Goal: Task Accomplishment & Management: Manage account settings

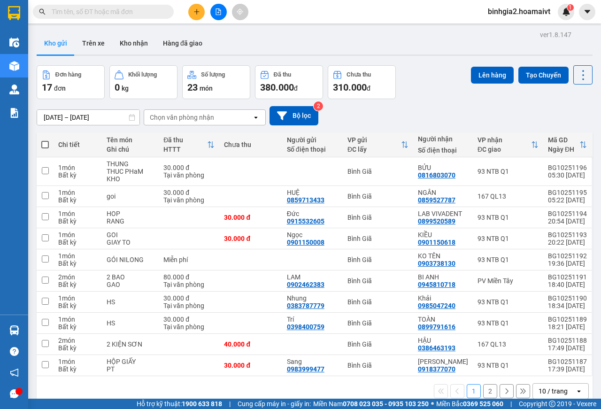
click at [71, 10] on input "text" at bounding box center [107, 12] width 111 height 10
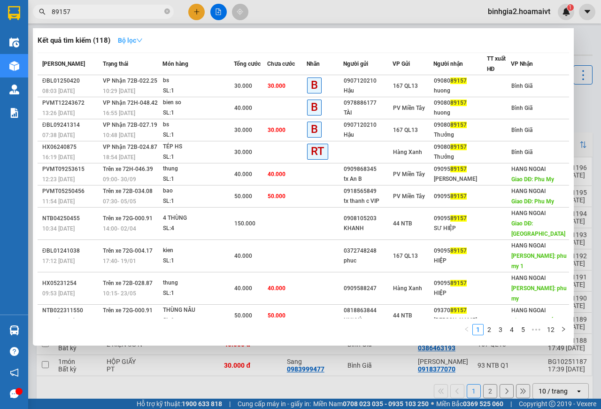
type input "89157"
click at [139, 42] on strong "Bộ lọc" at bounding box center [130, 41] width 25 height 8
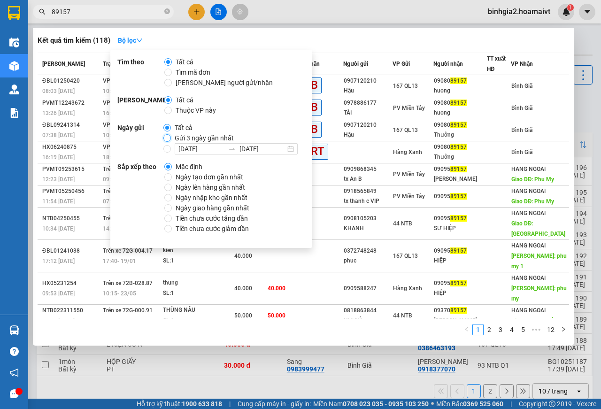
click at [166, 139] on input "Gửi 3 ngày gần nhất" at bounding box center [167, 138] width 8 height 8
radio input "true"
radio input "false"
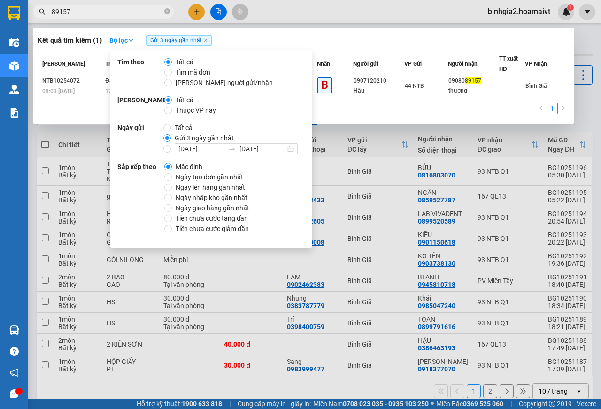
click at [510, 132] on div at bounding box center [300, 204] width 601 height 409
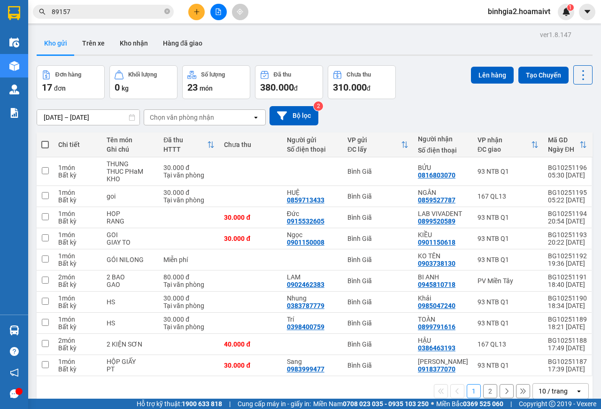
click at [139, 16] on input "89157" at bounding box center [107, 12] width 111 height 10
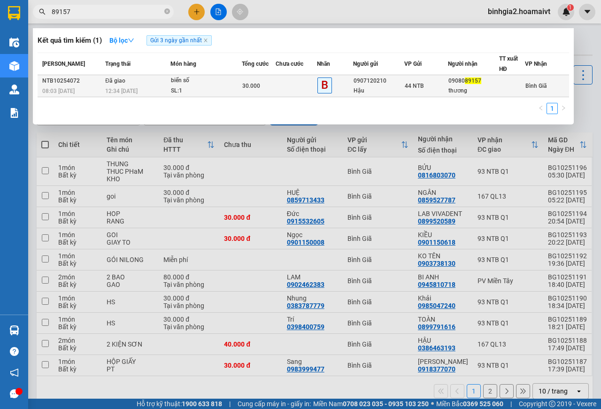
click at [282, 88] on td at bounding box center [296, 86] width 41 height 22
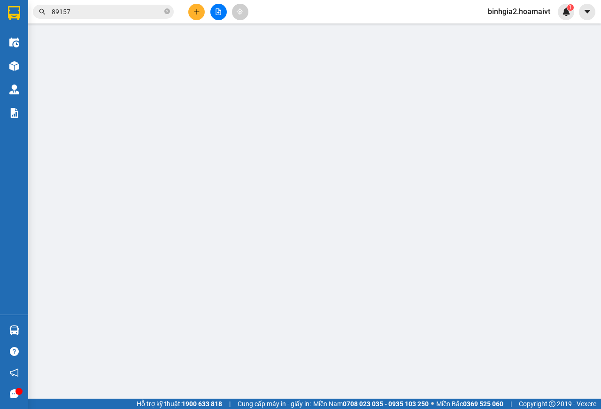
type input "0907120210"
type input "Hậu"
type input "089086000387"
type input "0908089157"
type input "thương"
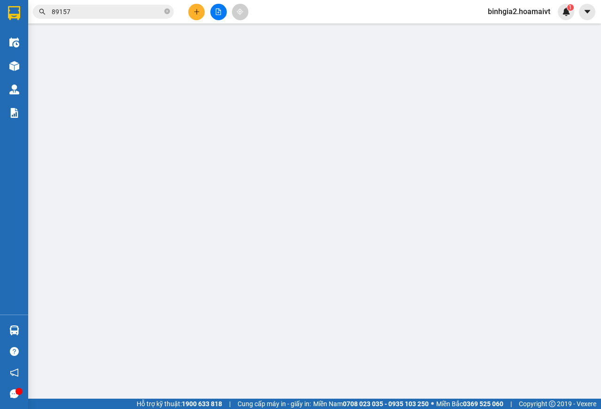
type input "30.000"
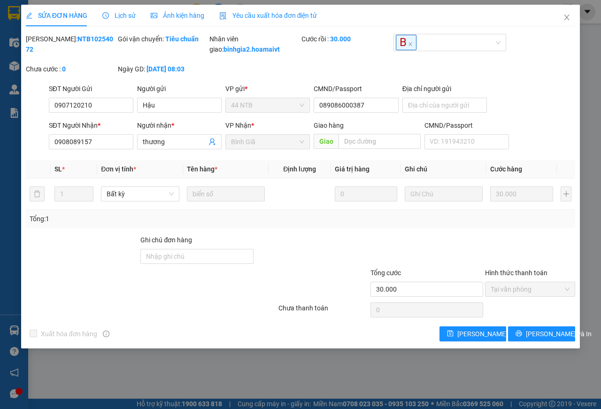
click at [129, 15] on span "Lịch sử" at bounding box center [118, 16] width 33 height 8
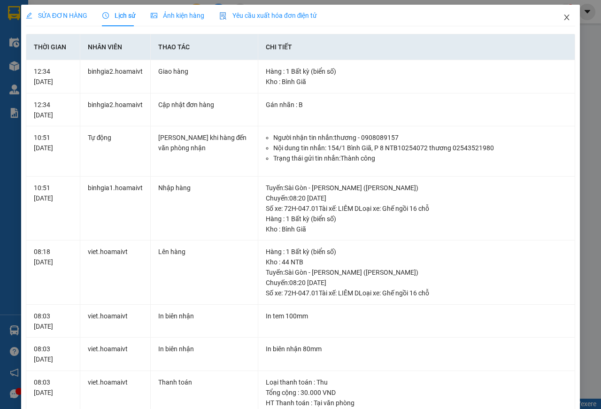
click at [563, 17] on icon "close" at bounding box center [567, 18] width 8 height 8
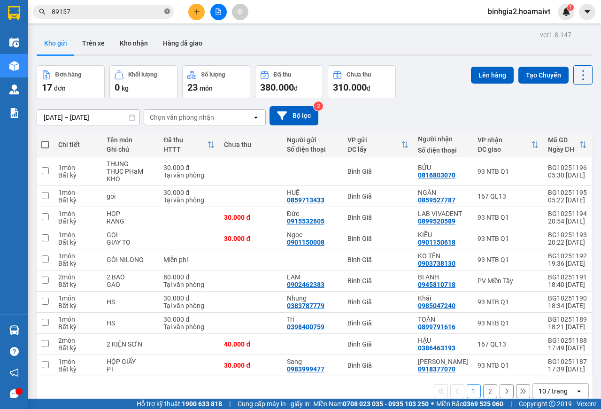
click at [166, 10] on icon "close-circle" at bounding box center [167, 11] width 6 height 6
click at [539, 393] on div "10 / trang" at bounding box center [553, 390] width 29 height 9
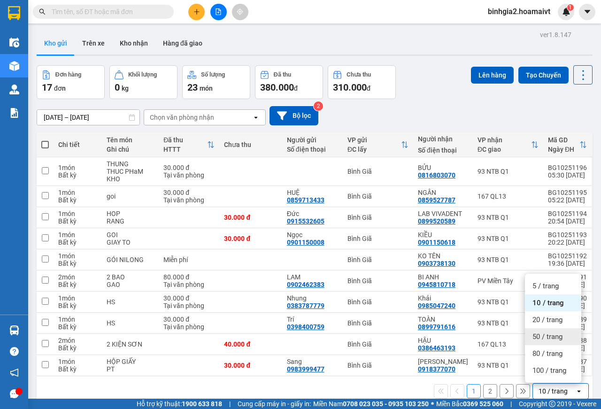
click at [553, 340] on span "50 / trang" at bounding box center [548, 336] width 30 height 9
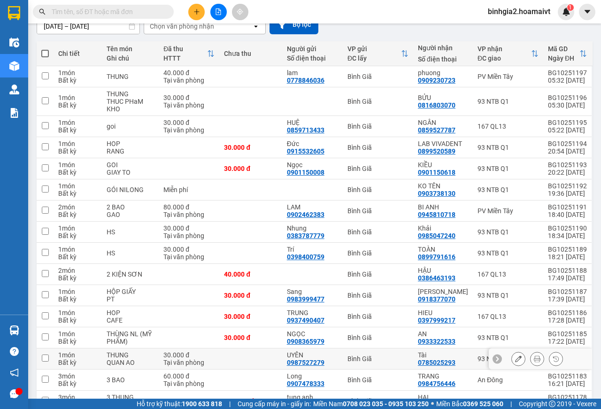
scroll to position [185, 0]
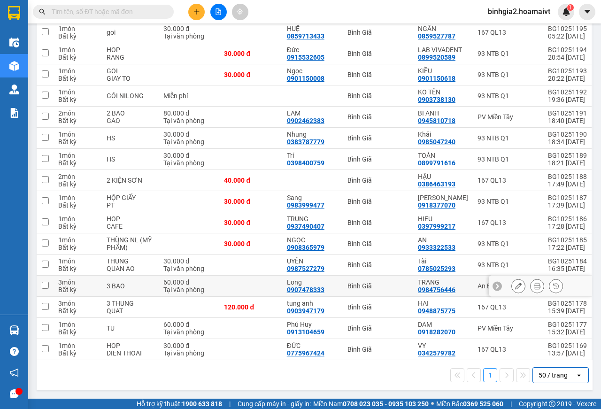
click at [261, 289] on td at bounding box center [250, 286] width 62 height 21
checkbox input "true"
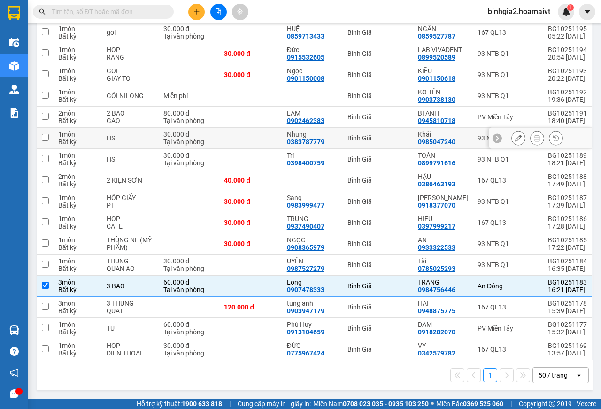
scroll to position [0, 0]
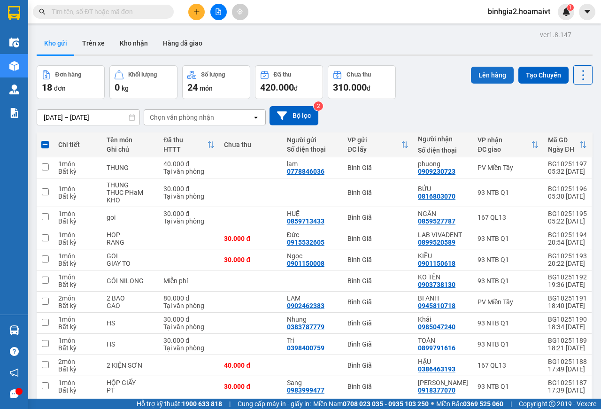
click at [481, 76] on button "Lên hàng" at bounding box center [492, 75] width 43 height 17
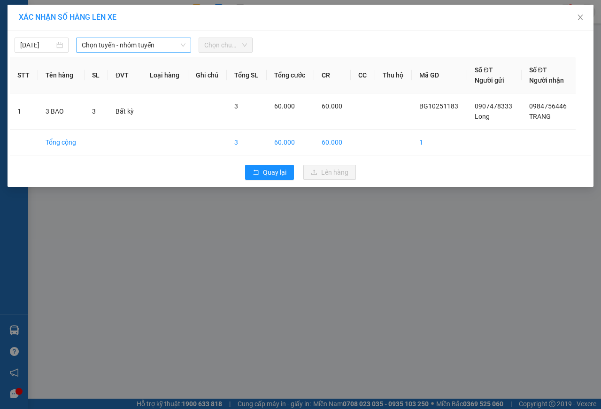
click at [131, 39] on span "Chọn tuyến - nhóm tuyến" at bounding box center [134, 45] width 104 height 14
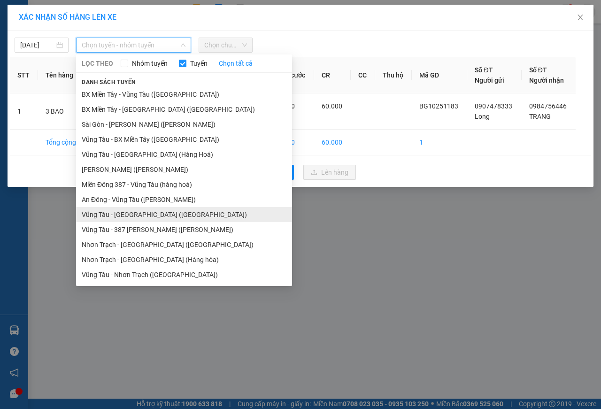
click at [139, 212] on li "Vũng Tàu - An Đông (Hàng Hoá)" at bounding box center [184, 214] width 216 height 15
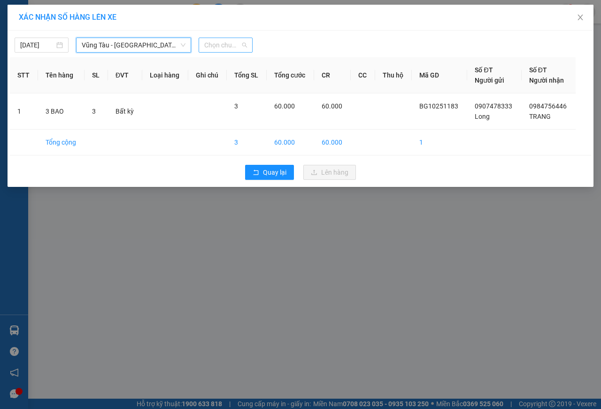
click at [221, 42] on span "Chọn chuyến" at bounding box center [225, 45] width 43 height 14
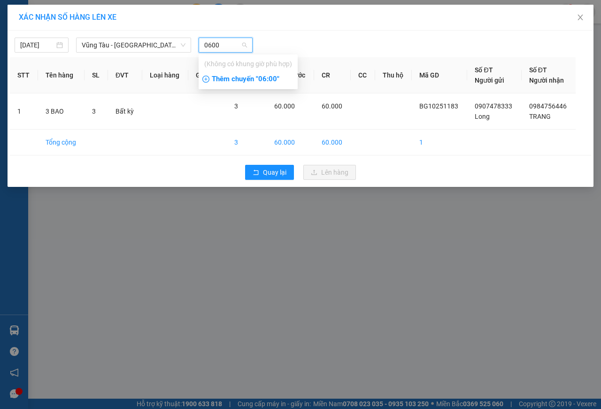
type input "0600"
click at [273, 81] on div "Thêm chuyến " 06:00 "" at bounding box center [248, 79] width 99 height 16
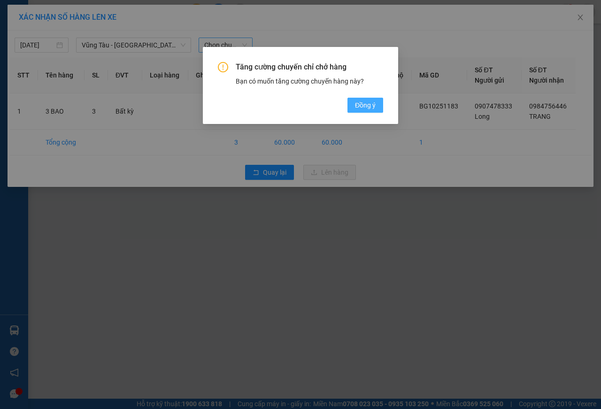
click at [367, 112] on button "Đồng ý" at bounding box center [365, 105] width 36 height 15
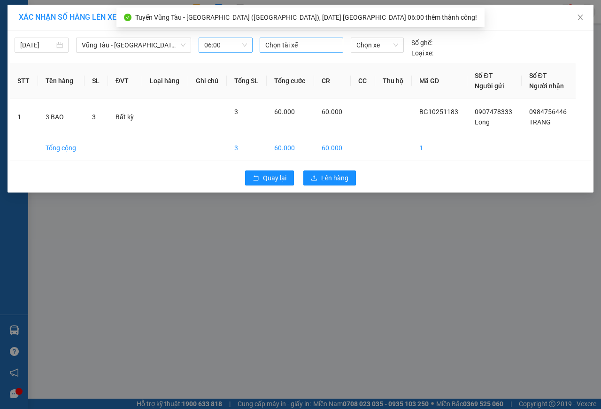
click at [313, 47] on div at bounding box center [301, 44] width 79 height 11
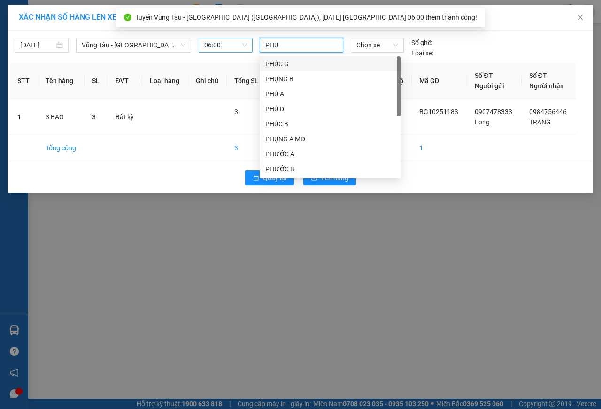
type input "PHUC"
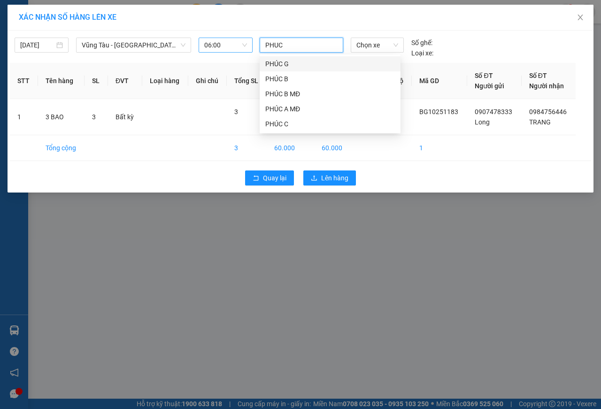
click at [298, 64] on div "PHÚC G" at bounding box center [330, 64] width 130 height 10
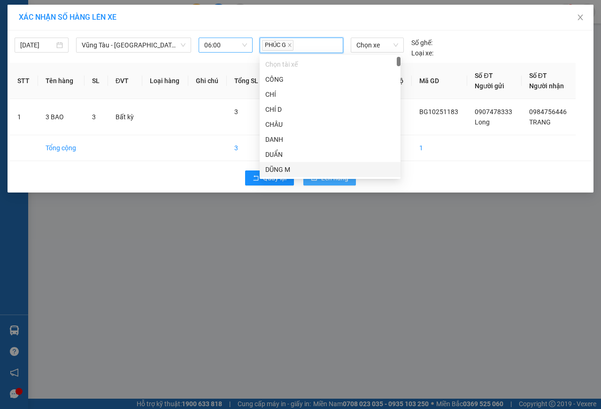
click at [331, 183] on span "Lên hàng" at bounding box center [334, 178] width 27 height 10
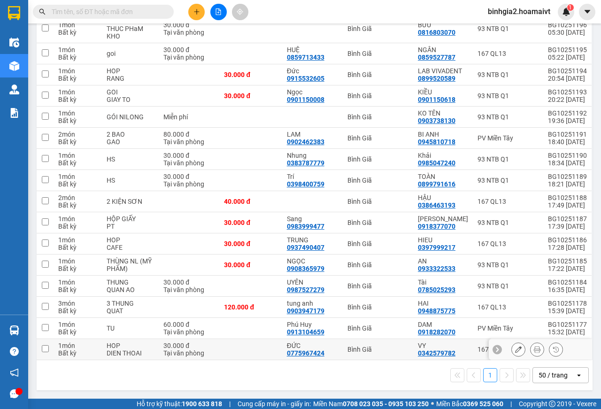
scroll to position [23, 0]
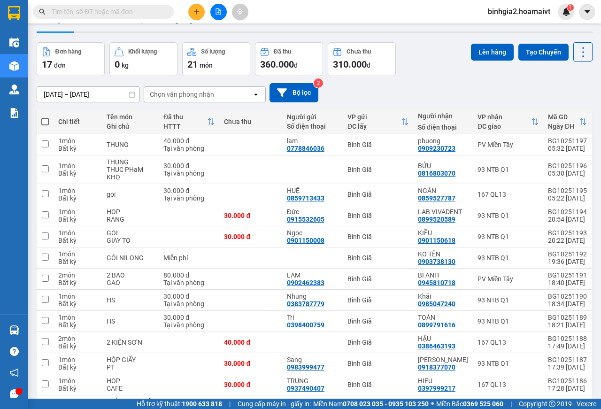
click at [209, 97] on div "Chọn văn phòng nhận" at bounding box center [182, 94] width 64 height 9
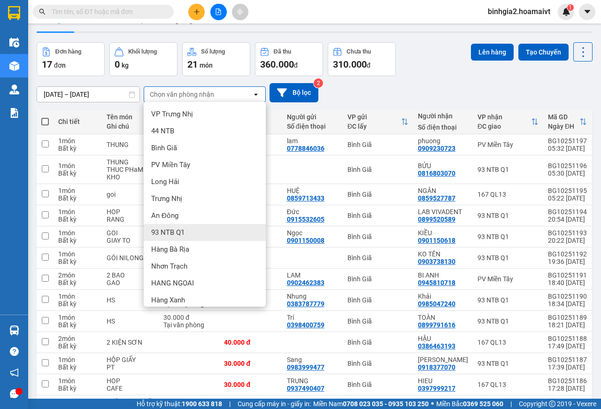
click at [179, 232] on span "93 NTB Q1" at bounding box center [167, 232] width 33 height 9
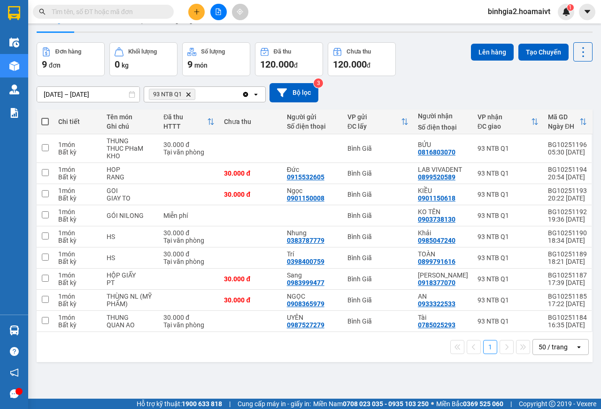
click at [47, 122] on span at bounding box center [45, 122] width 8 height 8
click at [45, 117] on input "checkbox" at bounding box center [45, 117] width 0 height 0
checkbox input "true"
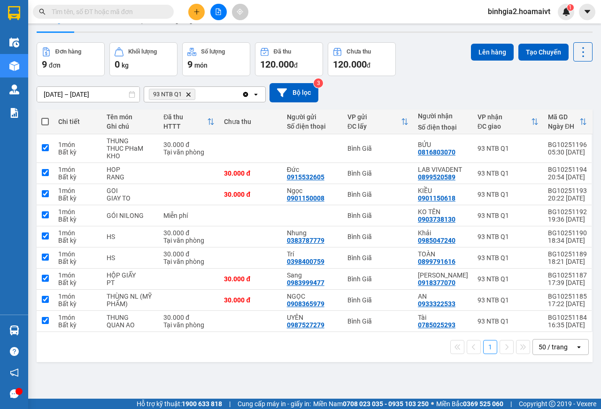
checkbox input "true"
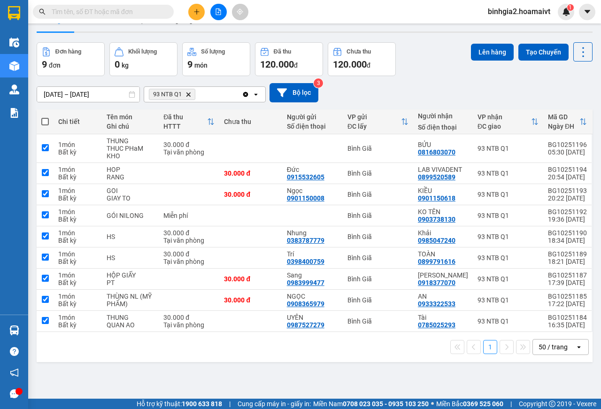
checkbox input "true"
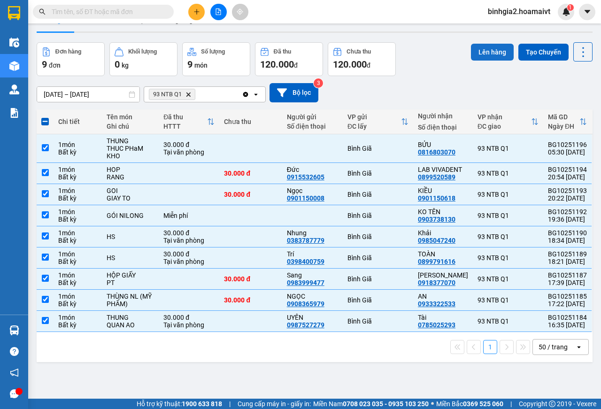
click at [486, 54] on button "Lên hàng" at bounding box center [492, 52] width 43 height 17
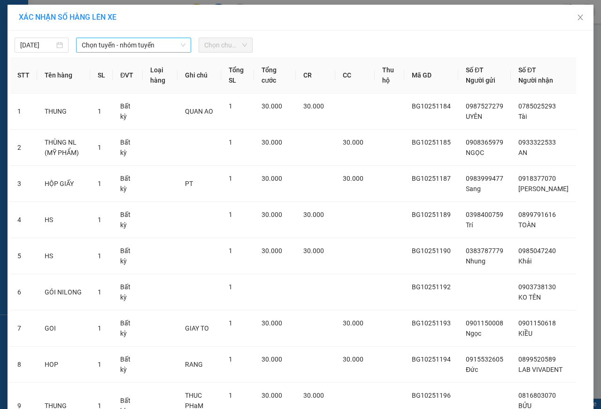
click at [126, 42] on span "Chọn tuyến - nhóm tuyến" at bounding box center [134, 45] width 104 height 14
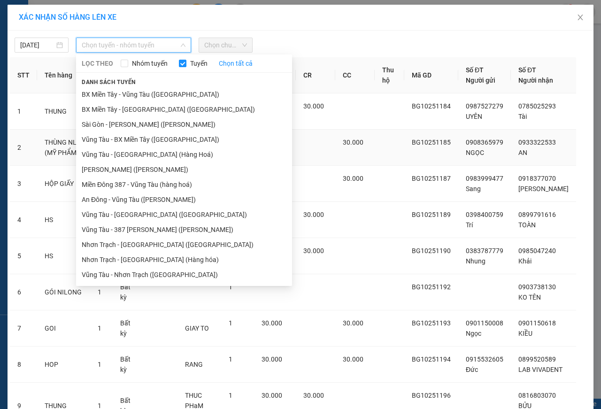
drag, startPoint x: 128, startPoint y: 157, endPoint x: 131, endPoint y: 152, distance: 5.7
click at [127, 157] on li "Vũng Tàu - Sài Gòn (Hàng Hoá)" at bounding box center [184, 154] width 216 height 15
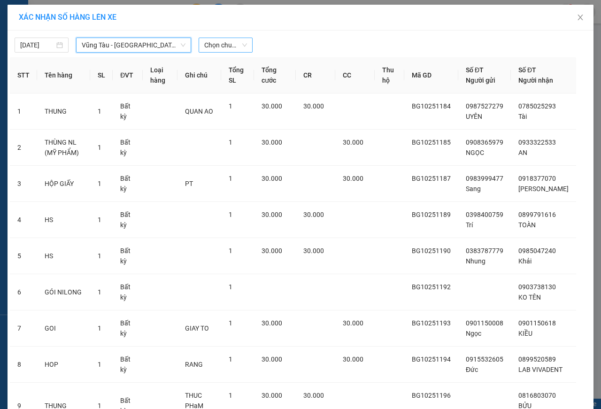
click at [212, 48] on span "Chọn chuyến" at bounding box center [225, 45] width 43 height 14
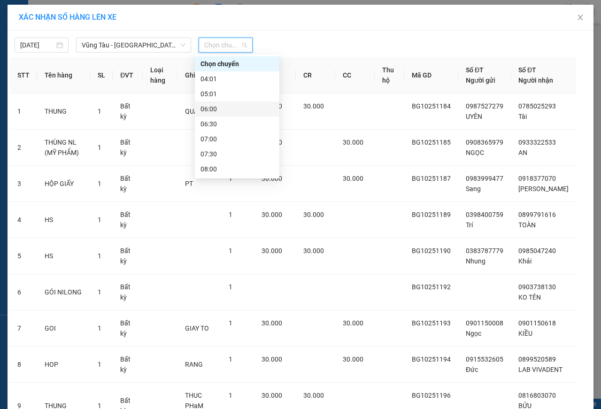
click at [216, 110] on div "06:00" at bounding box center [237, 109] width 73 height 10
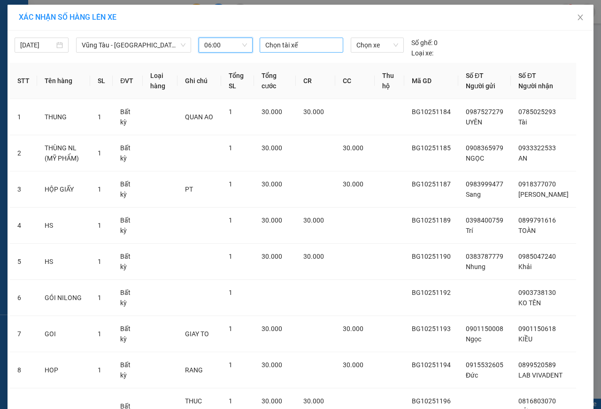
click at [273, 44] on div at bounding box center [301, 44] width 79 height 11
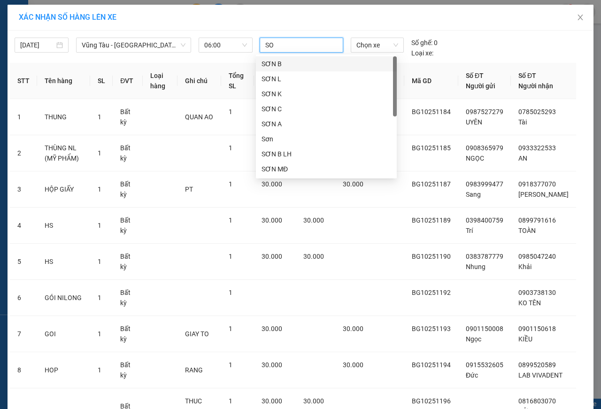
type input "SON"
click at [294, 62] on div "SƠN B" at bounding box center [327, 64] width 130 height 10
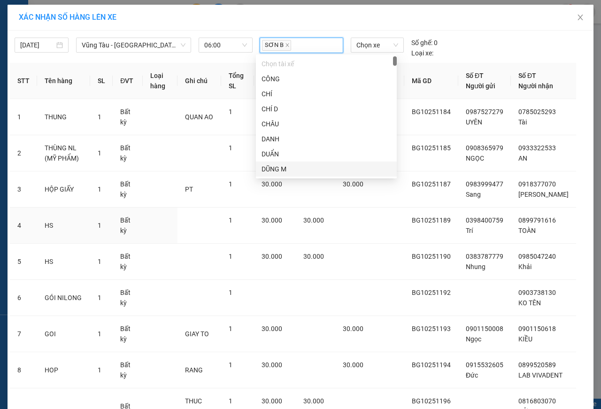
scroll to position [94, 0]
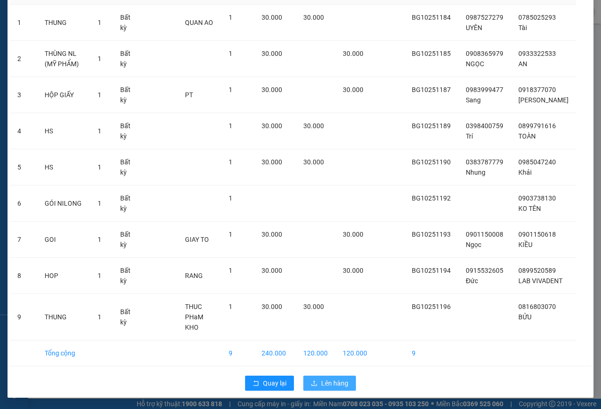
click at [334, 377] on button "Lên hàng" at bounding box center [329, 383] width 53 height 15
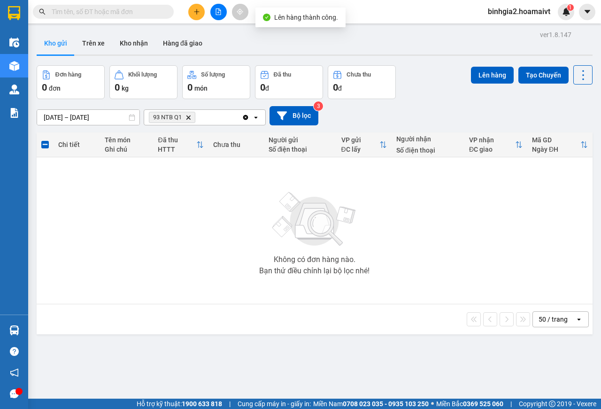
click at [191, 115] on icon "Delete" at bounding box center [188, 118] width 6 height 6
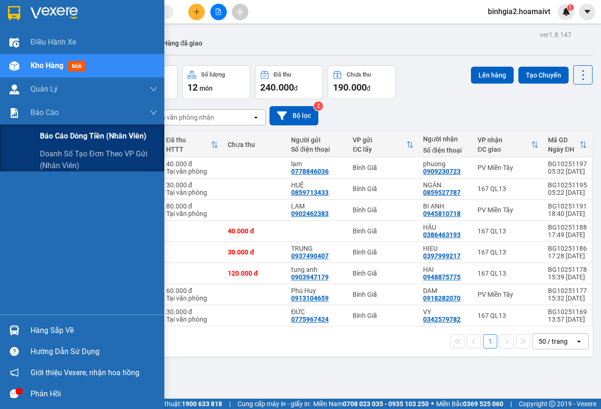
click at [70, 138] on span "Báo cáo dòng tiền (nhân viên)" at bounding box center [93, 136] width 107 height 12
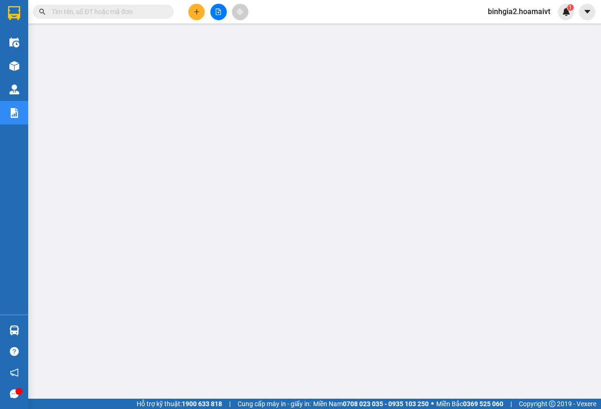
click at [527, 11] on span "binhgia2.hoamaivt" at bounding box center [518, 12] width 77 height 12
click at [524, 31] on span "Đăng xuất" at bounding box center [523, 29] width 58 height 10
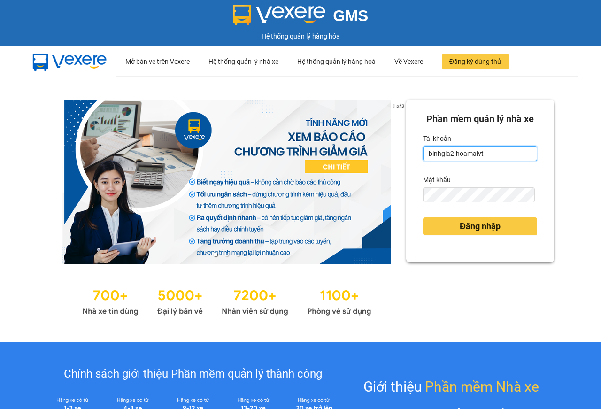
click at [475, 161] on input "binhgia2.hoamaivt" at bounding box center [480, 153] width 114 height 15
type input "binhgia1.hoamaivt"
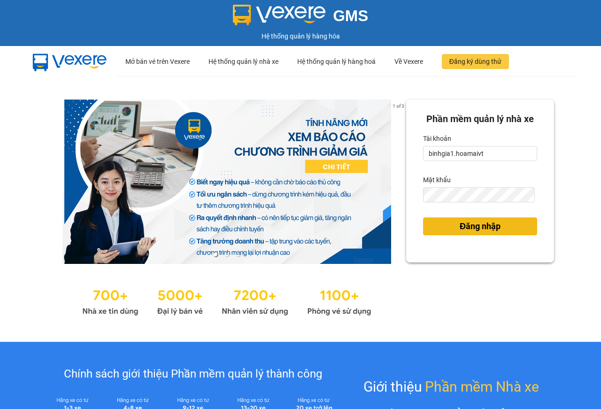
click at [483, 233] on span "Đăng nhập" at bounding box center [480, 226] width 41 height 13
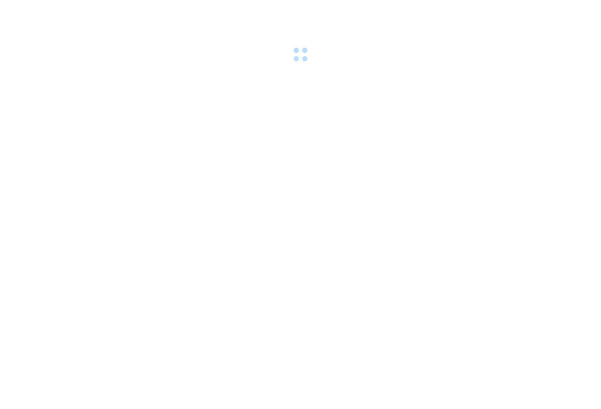
click at [484, 245] on body at bounding box center [300, 204] width 601 height 409
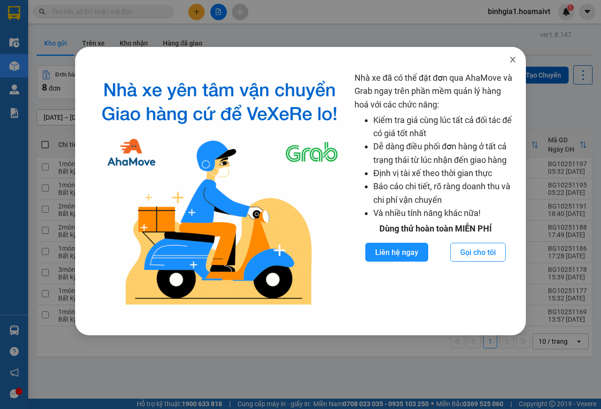
click at [514, 59] on icon "close" at bounding box center [512, 60] width 5 height 6
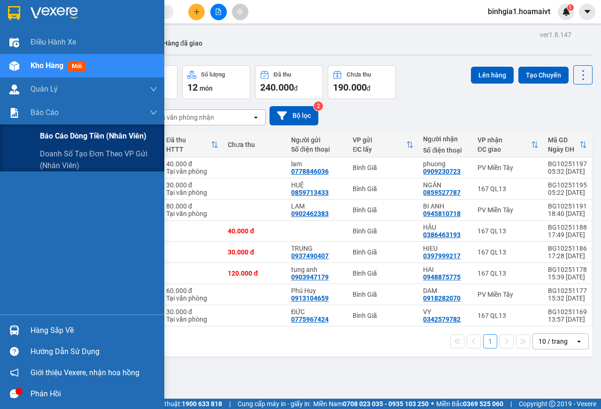
click at [71, 136] on span "Báo cáo dòng tiền (nhân viên)" at bounding box center [93, 136] width 107 height 12
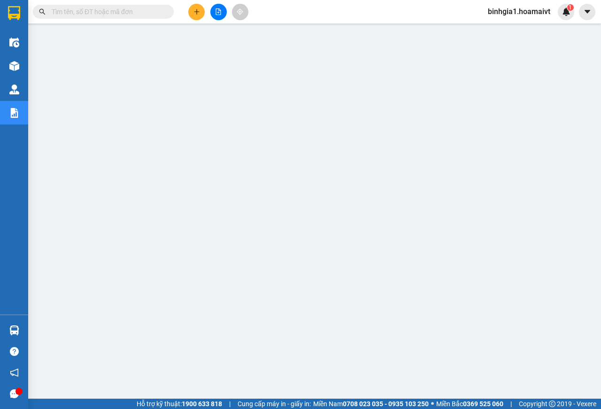
click at [66, 11] on input "text" at bounding box center [107, 12] width 111 height 10
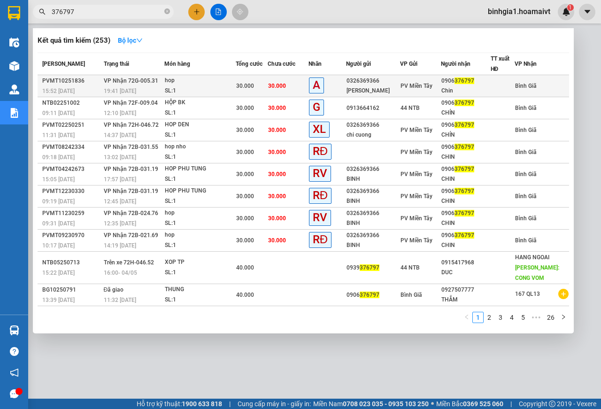
type input "376797"
click at [278, 84] on span "30.000" at bounding box center [277, 86] width 18 height 7
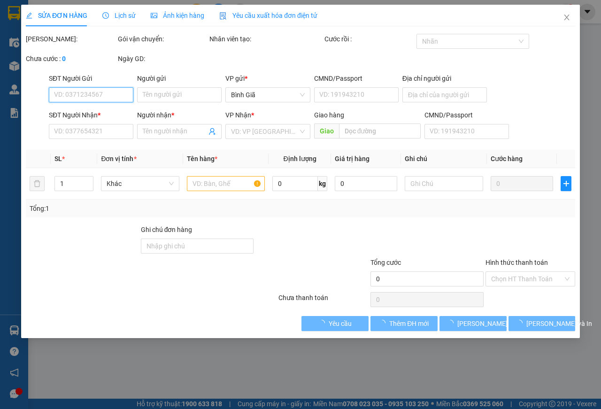
type input "0326369366"
type input "Bui Van Binh"
type input "038067010153"
type input "368/9 KInh Duong Vuong An Lac, B Tan"
type input "0906376797"
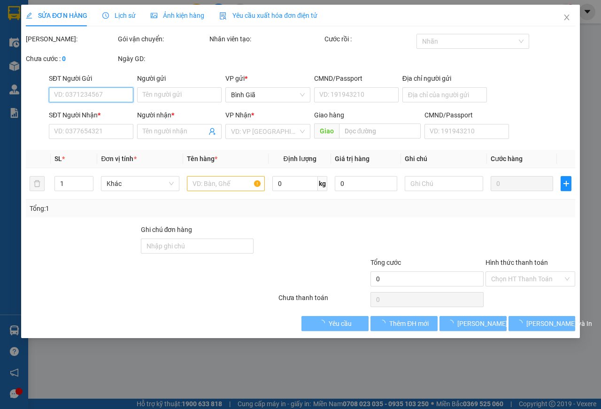
type input "Chin"
type input "30.000"
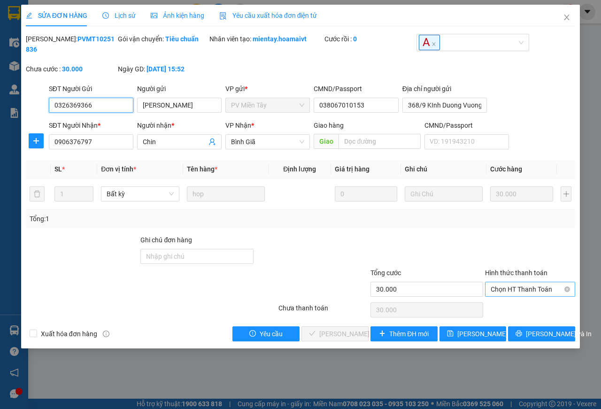
click at [505, 294] on span "Chọn HT Thanh Toán" at bounding box center [530, 289] width 79 height 14
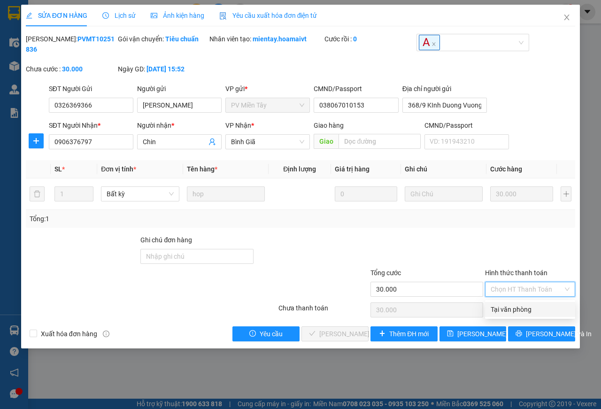
click at [507, 312] on div "Tại văn phòng" at bounding box center [530, 309] width 79 height 10
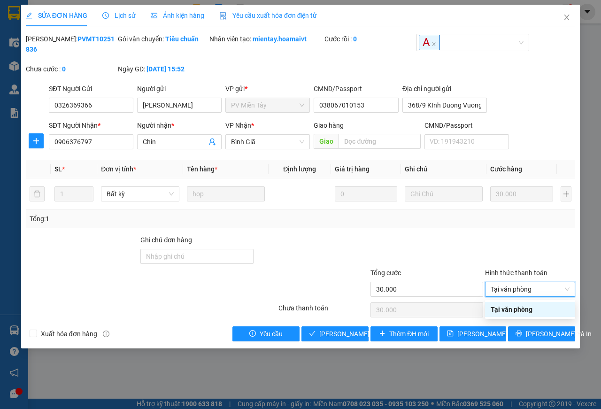
type input "0"
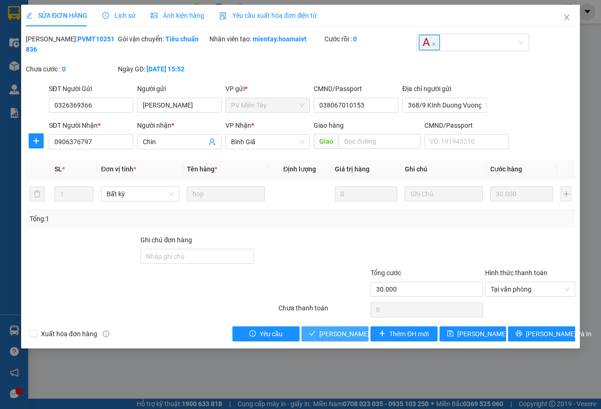
click at [359, 340] on button "Lưu và Giao hàng" at bounding box center [334, 333] width 67 height 15
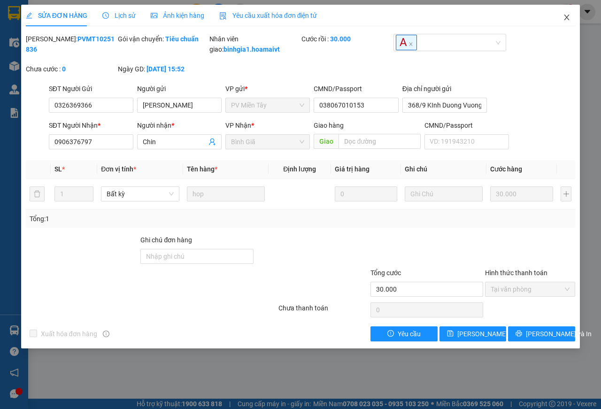
click at [571, 15] on icon "close" at bounding box center [567, 18] width 8 height 8
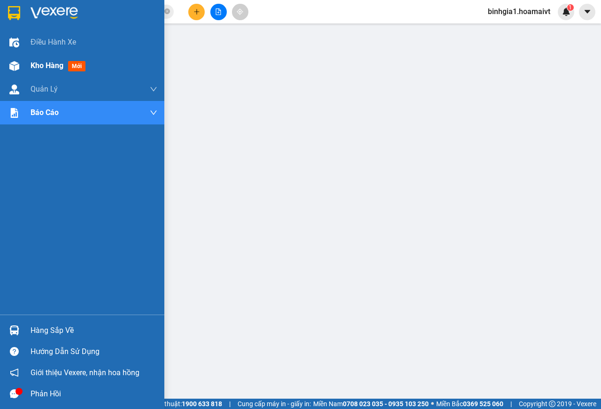
click at [76, 68] on span "mới" at bounding box center [76, 66] width 17 height 10
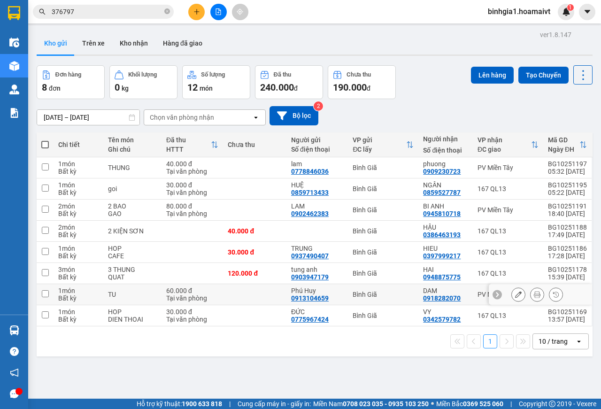
click at [271, 288] on td at bounding box center [254, 294] width 63 height 21
checkbox input "true"
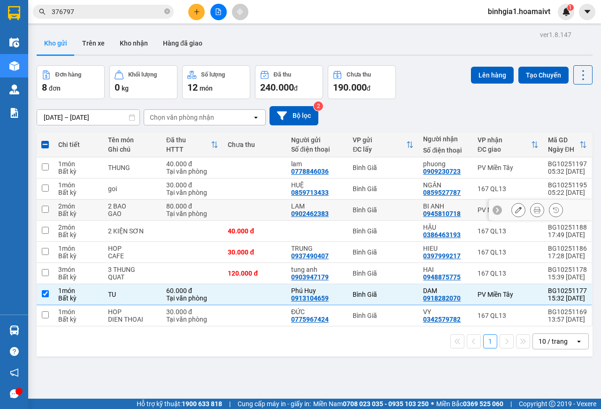
click at [282, 206] on td at bounding box center [254, 210] width 63 height 21
checkbox input "true"
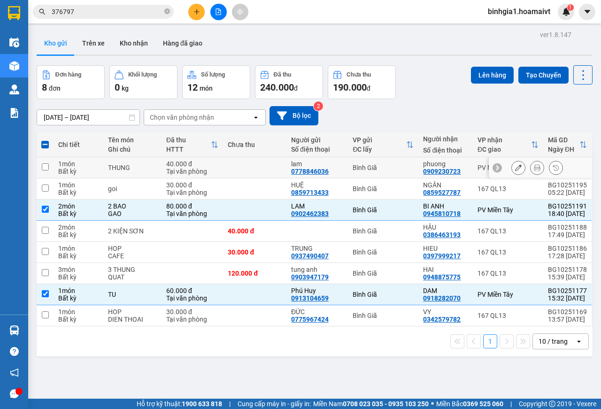
click at [265, 161] on td at bounding box center [254, 167] width 63 height 21
checkbox input "true"
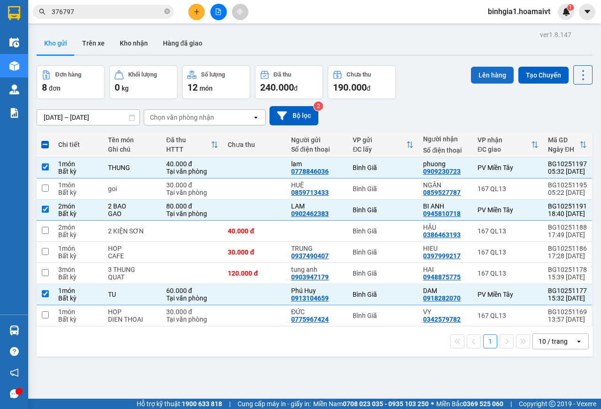
click at [476, 82] on button "Lên hàng" at bounding box center [492, 75] width 43 height 17
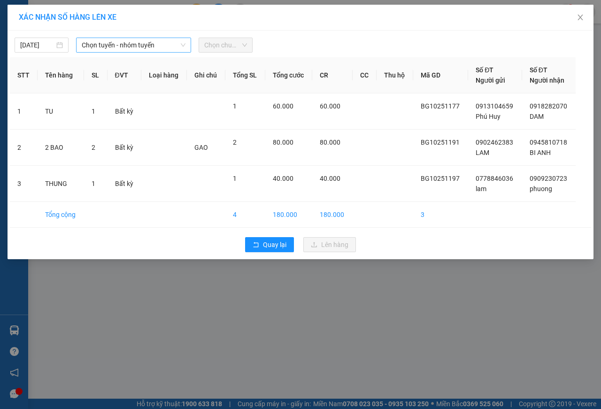
click at [105, 46] on span "Chọn tuyến - nhóm tuyến" at bounding box center [134, 45] width 104 height 14
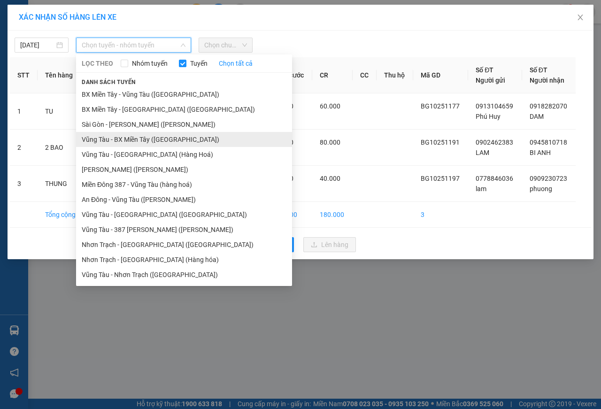
click at [148, 140] on li "Vũng Tàu - BX Miền Tây (Hàng Hóa)" at bounding box center [184, 139] width 216 height 15
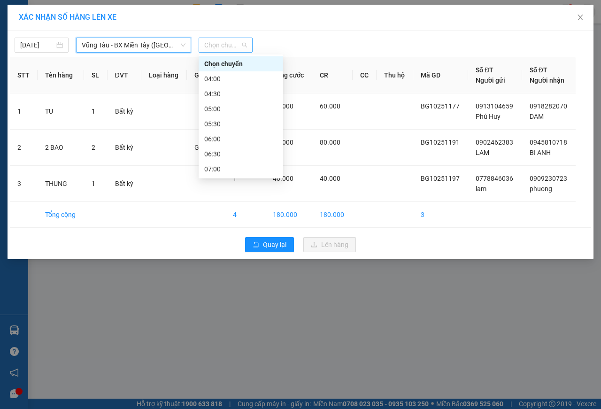
click at [233, 46] on span "Chọn chuyến" at bounding box center [225, 45] width 43 height 14
click at [218, 134] on div "06:00" at bounding box center [240, 139] width 73 height 10
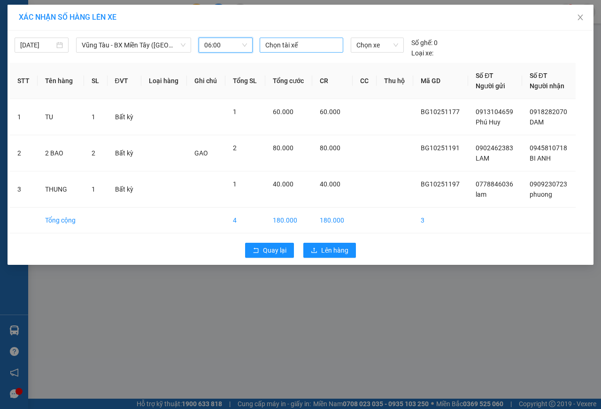
click at [278, 49] on div at bounding box center [301, 44] width 79 height 11
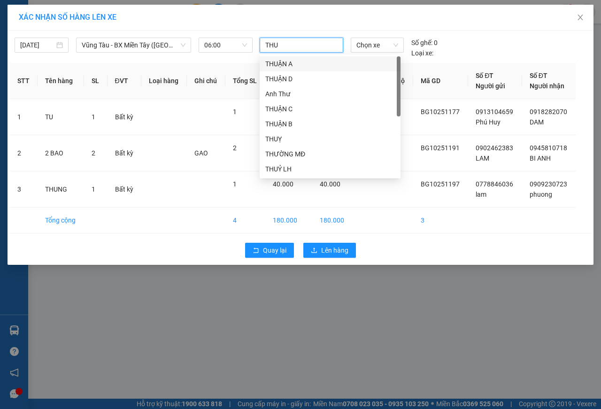
type input "THUY"
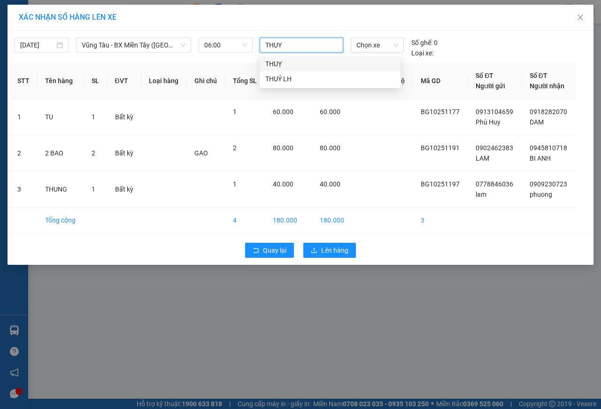
click at [276, 60] on div "THUỴ" at bounding box center [330, 64] width 130 height 10
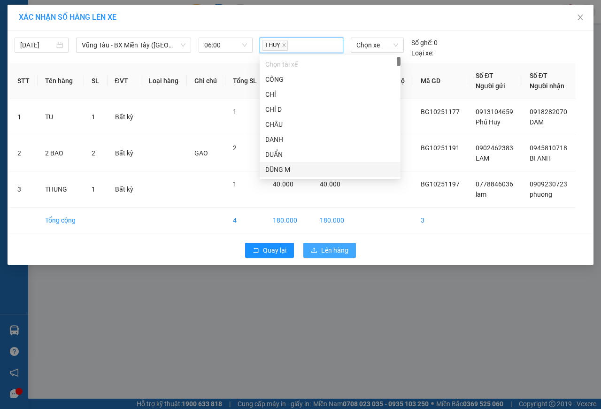
click at [333, 251] on span "Lên hàng" at bounding box center [334, 250] width 27 height 10
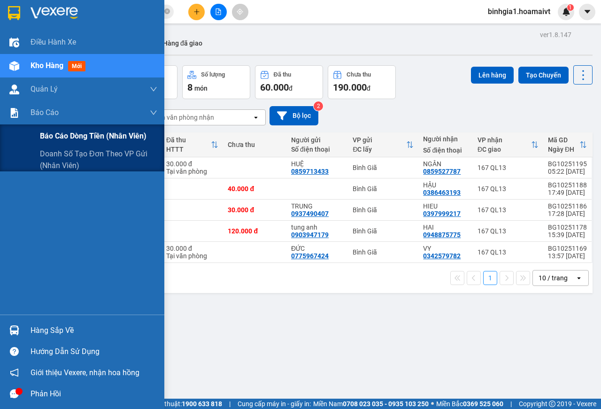
click at [69, 135] on span "Báo cáo dòng tiền (nhân viên)" at bounding box center [93, 136] width 107 height 12
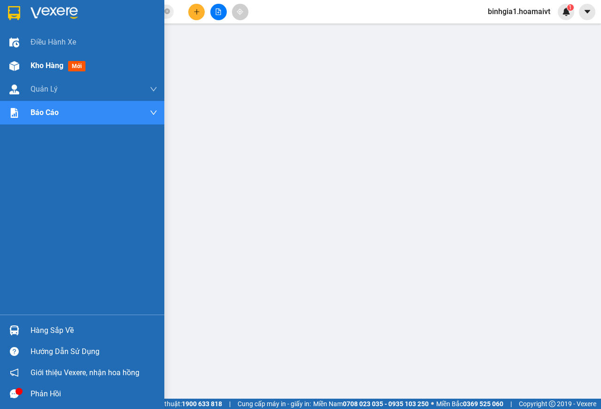
click at [76, 69] on span "mới" at bounding box center [76, 66] width 17 height 10
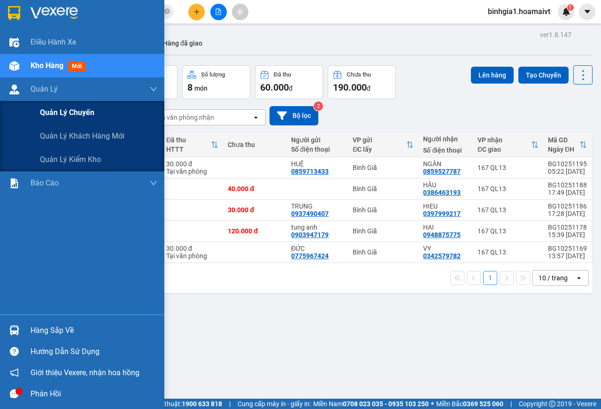
click at [57, 111] on span "Quản lý chuyến" at bounding box center [67, 113] width 54 height 12
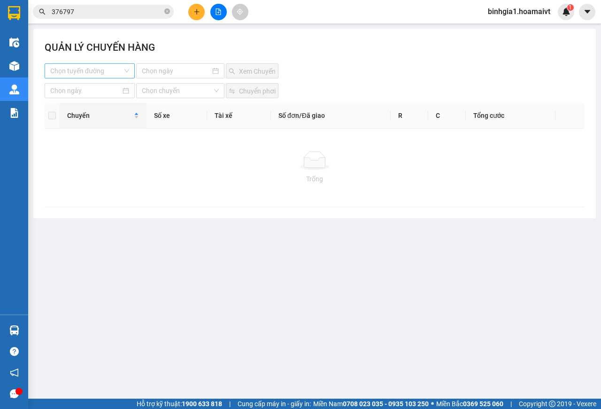
click at [107, 74] on input "search" at bounding box center [86, 71] width 72 height 14
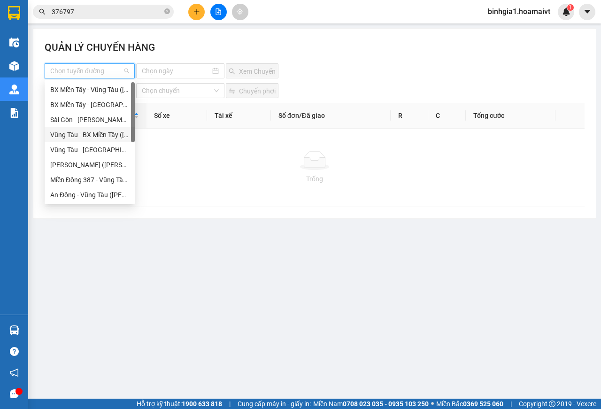
click at [102, 135] on div "Vũng Tàu - BX Miền Tây (Hàng Hóa)" at bounding box center [89, 135] width 79 height 10
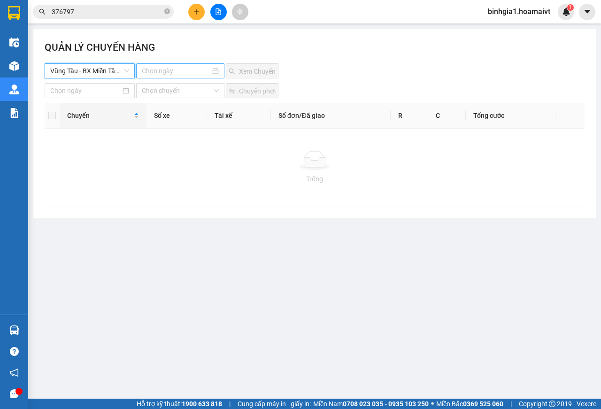
click at [165, 73] on input at bounding box center [176, 71] width 69 height 10
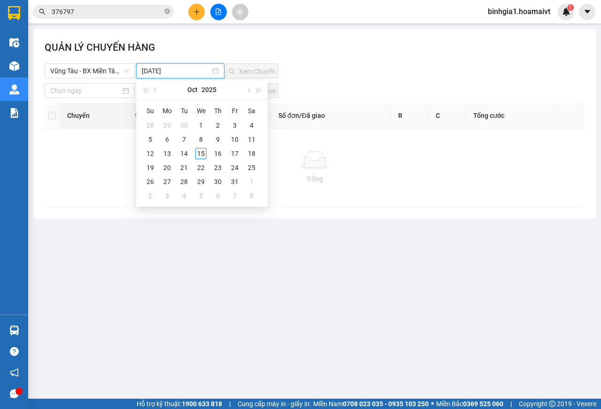
type input "15-10-2025"
click at [202, 154] on div "15" at bounding box center [200, 153] width 11 height 11
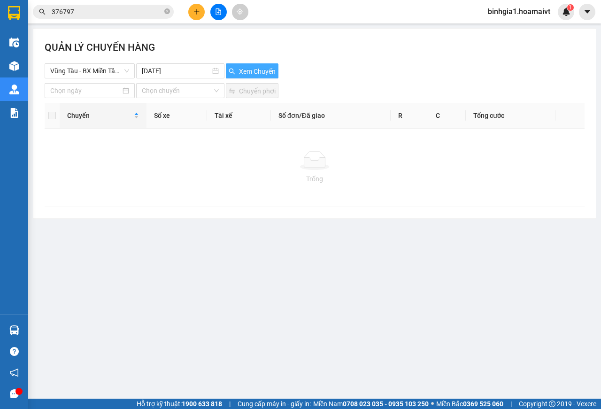
click at [248, 69] on span "Xem Chuyến" at bounding box center [257, 71] width 37 height 10
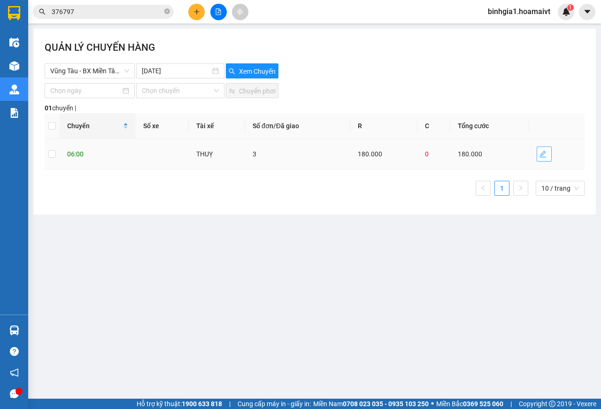
click at [542, 155] on icon "edit" at bounding box center [543, 154] width 8 height 8
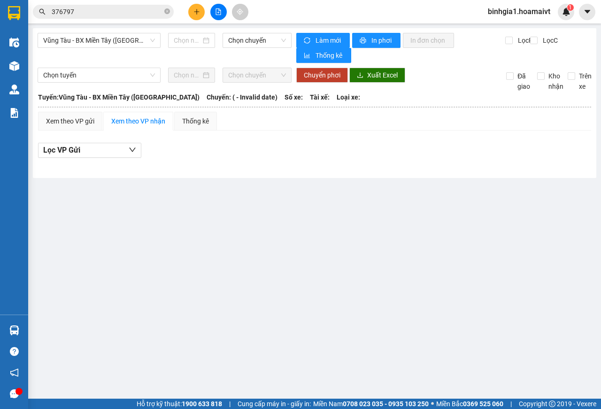
type input "15/10/2025"
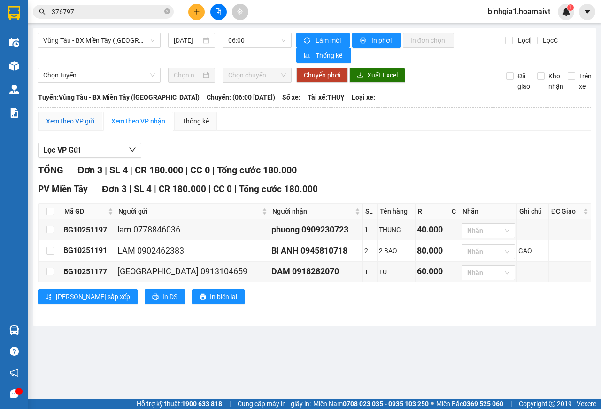
click at [68, 119] on div "Xem theo VP gửi" at bounding box center [70, 121] width 48 height 10
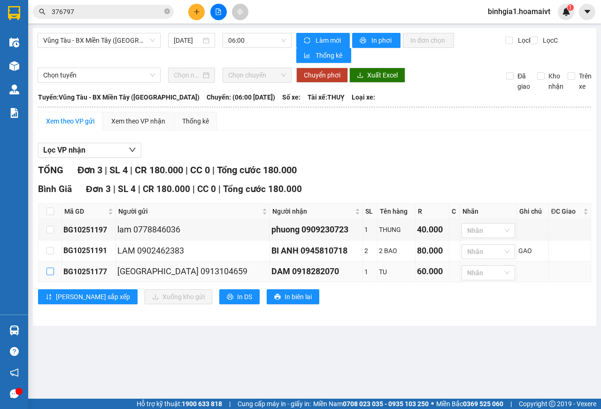
click at [49, 275] on input "checkbox" at bounding box center [50, 272] width 8 height 8
checkbox input "true"
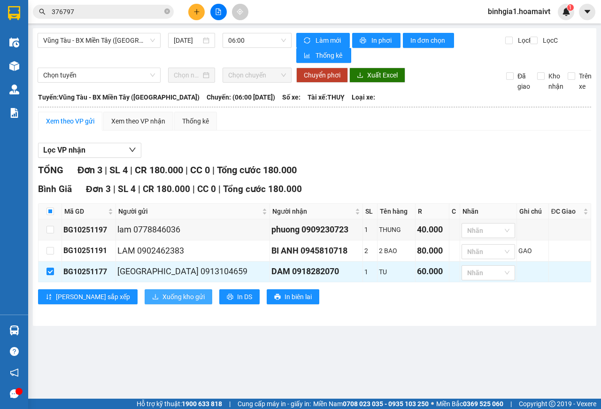
click at [162, 297] on span "Xuống kho gửi" at bounding box center [183, 297] width 42 height 10
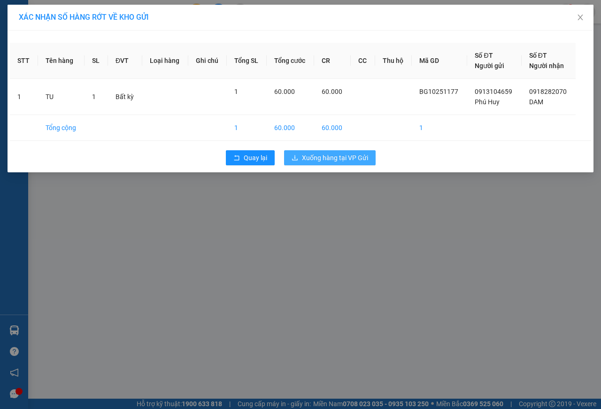
click at [338, 160] on span "Xuống hàng tại VP Gửi" at bounding box center [335, 158] width 66 height 10
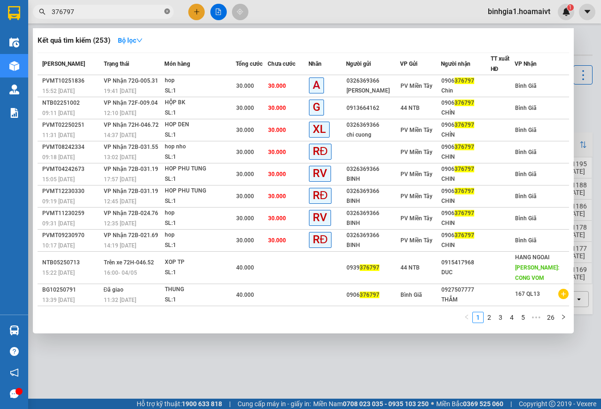
click at [168, 10] on icon "close-circle" at bounding box center [167, 11] width 6 height 6
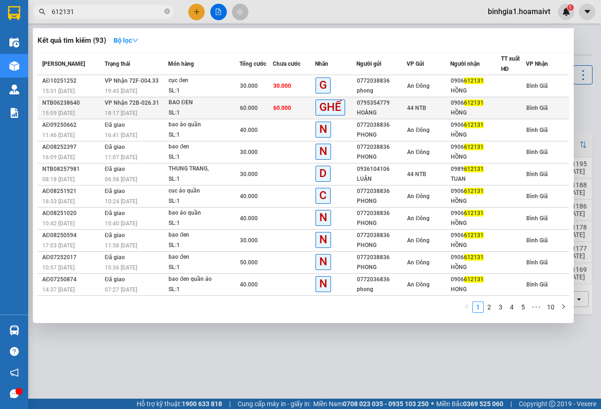
type input "612131"
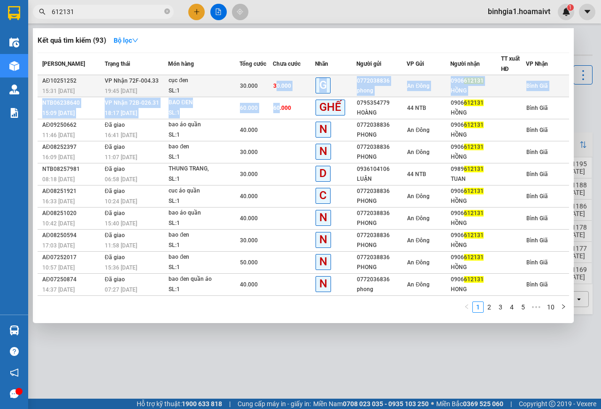
click at [277, 97] on tbody "AĐ10251252 15:31 - 14/10 VP Nhận 72F-004.33 19:45 - 14/10 cục đen SL: 1 30.000 …" at bounding box center [304, 185] width 532 height 221
click at [285, 88] on span "30.000" at bounding box center [282, 86] width 18 height 7
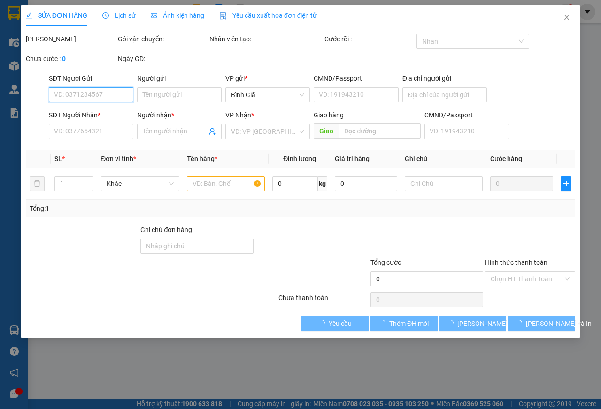
type input "0772038836"
type input "phong"
type input "0906612131"
type input "HỒNG"
type input "30.000"
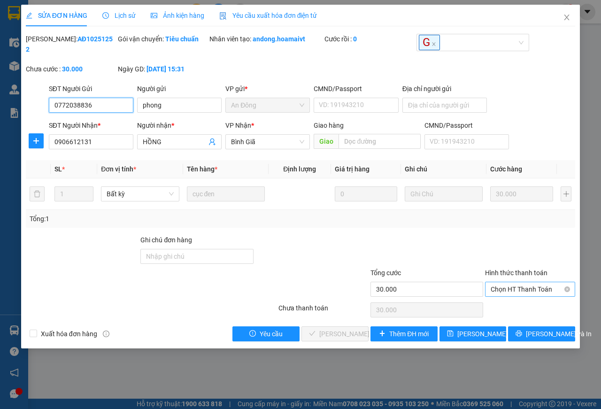
click at [504, 295] on span "Chọn HT Thanh Toán" at bounding box center [530, 289] width 79 height 14
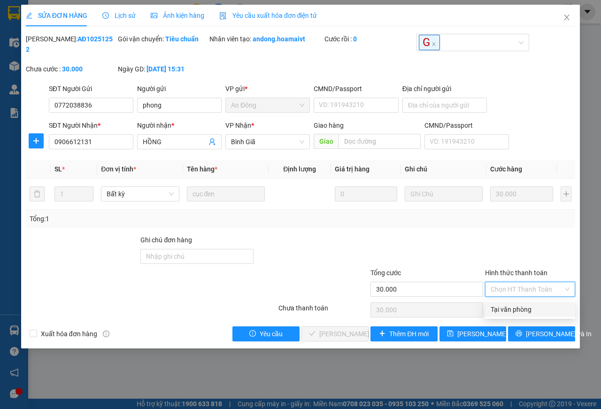
click at [507, 307] on div "Tại văn phòng" at bounding box center [530, 309] width 79 height 10
type input "0"
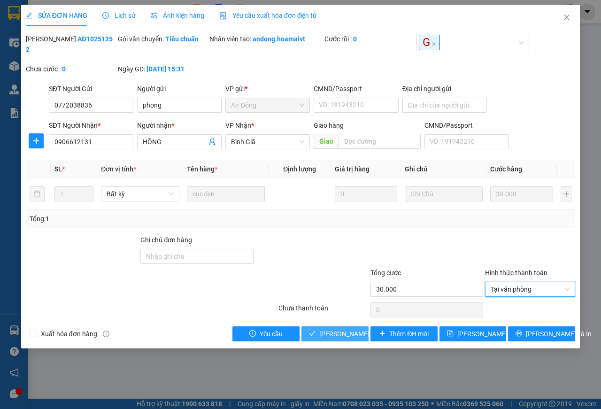
click at [338, 333] on span "Lưu và Giao hàng" at bounding box center [364, 334] width 90 height 10
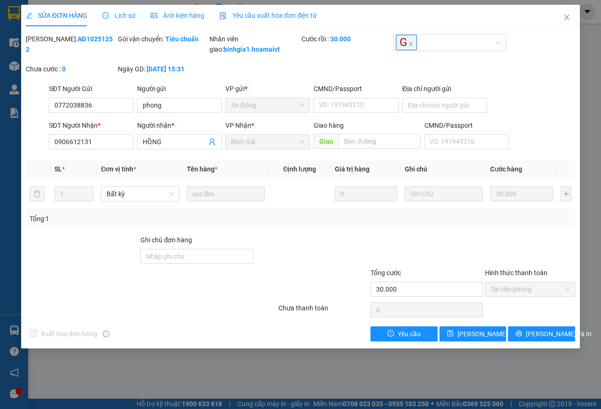
drag, startPoint x: 338, startPoint y: 333, endPoint x: 321, endPoint y: 339, distance: 17.7
drag, startPoint x: 321, startPoint y: 339, endPoint x: 311, endPoint y: 381, distance: 43.3
drag, startPoint x: 311, startPoint y: 381, endPoint x: 269, endPoint y: 369, distance: 44.3
click at [263, 381] on div "SỬA ĐƠN HÀNG Lịch sử Ảnh kiện hàng Yêu cầu xuất hóa đơn điện tử Total Paid Fee …" at bounding box center [300, 204] width 601 height 409
click at [567, 18] on icon "close" at bounding box center [566, 18] width 5 height 6
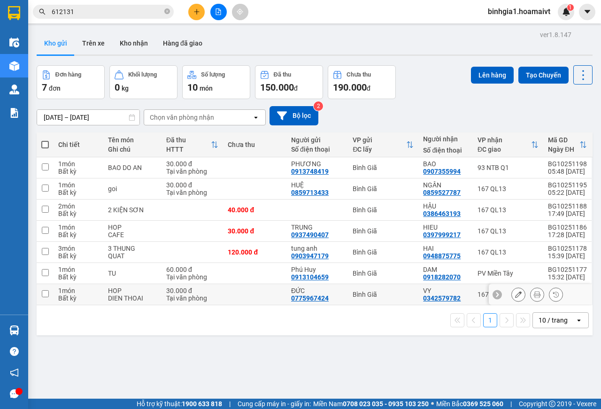
drag, startPoint x: 100, startPoint y: 293, endPoint x: 116, endPoint y: 284, distance: 18.4
click at [99, 293] on td "1 món Bất kỳ" at bounding box center [79, 294] width 50 height 21
checkbox input "true"
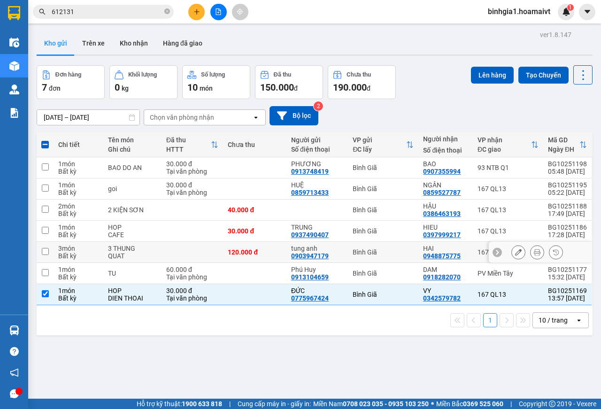
click at [125, 251] on div "3 THUNG" at bounding box center [132, 249] width 49 height 8
checkbox input "true"
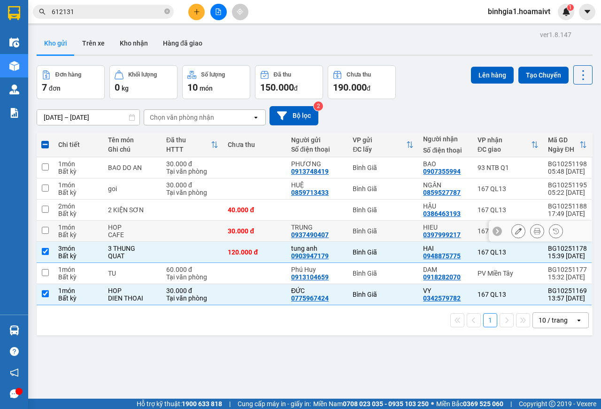
click at [131, 232] on div "CAFE" at bounding box center [132, 235] width 49 height 8
checkbox input "true"
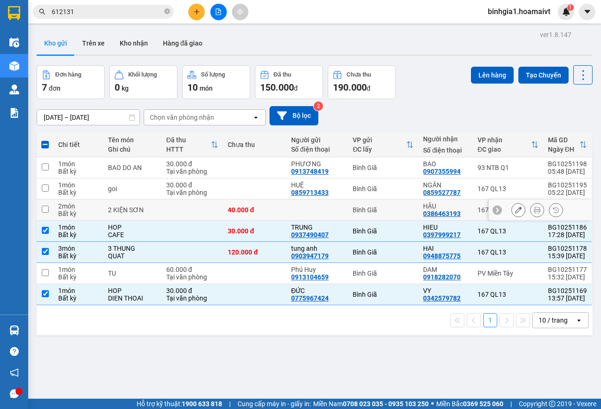
click at [140, 202] on td "2 KIỆN SƠN" at bounding box center [132, 210] width 59 height 21
checkbox input "true"
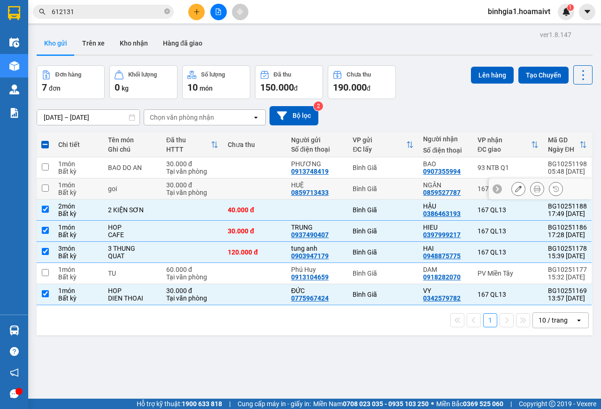
click at [168, 190] on div "Tại văn phòng" at bounding box center [192, 193] width 52 height 8
checkbox input "true"
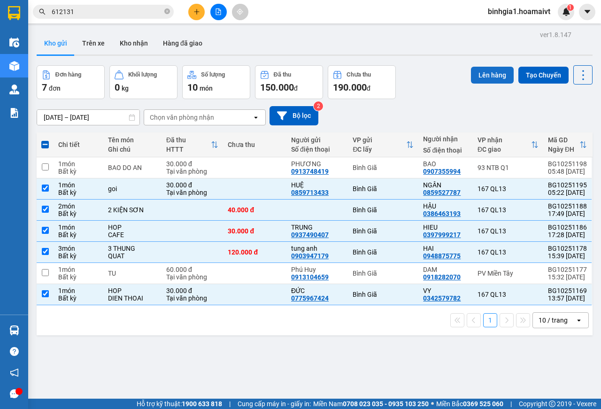
click at [493, 78] on button "Lên hàng" at bounding box center [492, 75] width 43 height 17
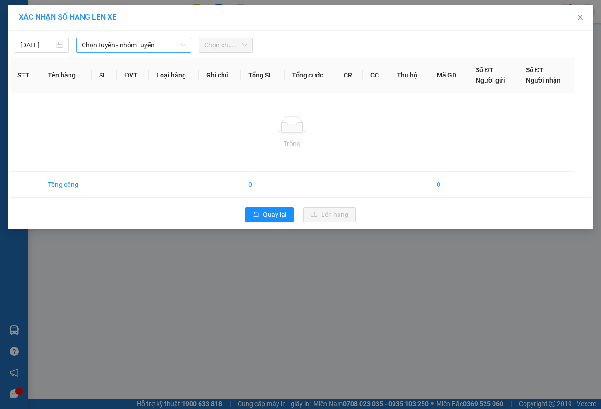
click at [142, 43] on span "Chọn tuyến - nhóm tuyến" at bounding box center [134, 45] width 104 height 14
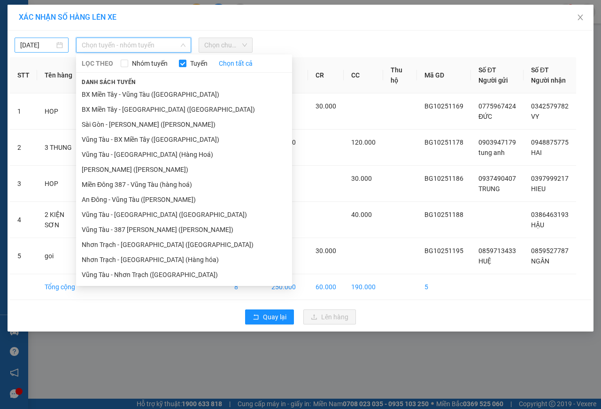
click at [43, 43] on body "Kết quả tìm kiếm ( 93 ) Bộ lọc Mã ĐH Trạng thái Món hàng Tổng cước Chưa cước Nh…" at bounding box center [300, 204] width 601 height 409
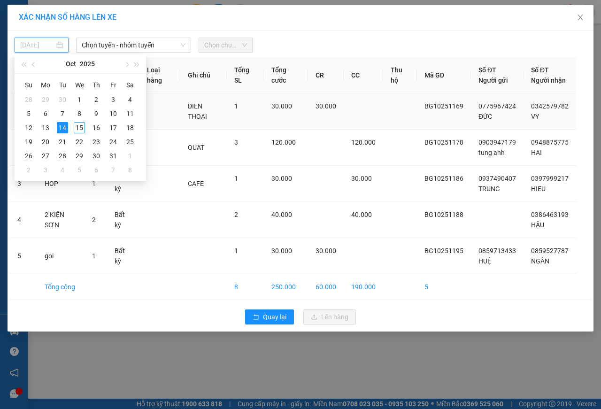
click at [81, 124] on div "15" at bounding box center [79, 127] width 11 height 11
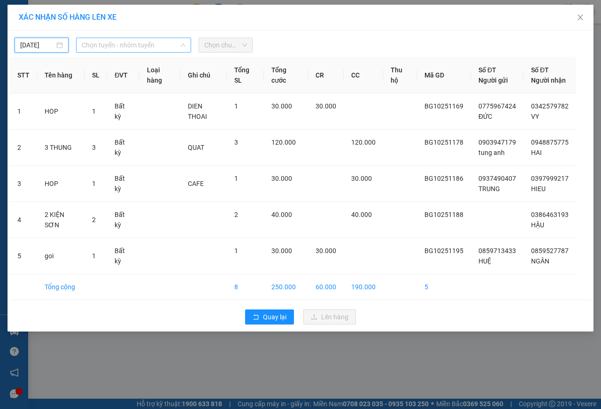
click at [124, 45] on span "Chọn tuyến - nhóm tuyến" at bounding box center [134, 45] width 104 height 14
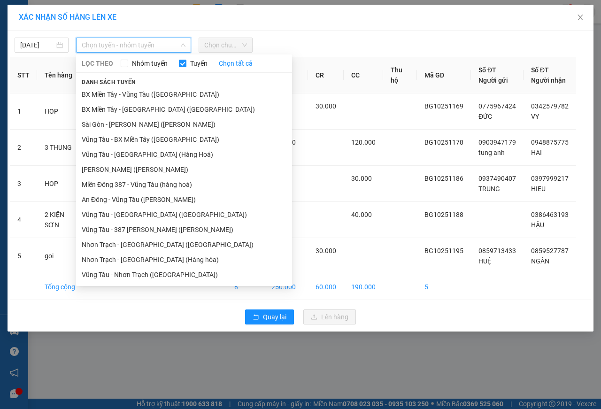
drag, startPoint x: 126, startPoint y: 154, endPoint x: 181, endPoint y: 81, distance: 90.9
click at [129, 143] on ul "BX Miền Tây - Vũng Tàu (Hàng Hóa) BX Miền Tây - Bà Rịa (Hàng Hóa) Sài Gòn - Vũn…" at bounding box center [184, 184] width 216 height 195
type input "15/10/2025"
drag, startPoint x: 158, startPoint y: 39, endPoint x: 152, endPoint y: 52, distance: 13.9
click at [157, 39] on span "Chọn tuyến - nhóm tuyến" at bounding box center [134, 45] width 104 height 14
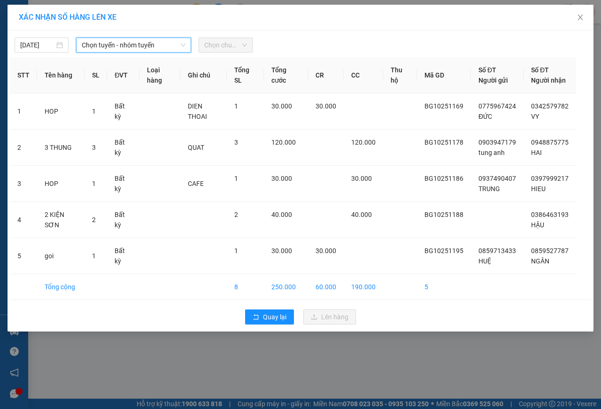
click at [124, 49] on span "Chọn tuyến - nhóm tuyến" at bounding box center [134, 45] width 104 height 14
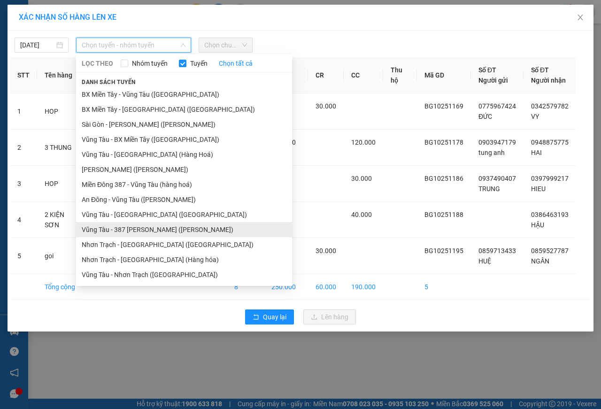
click at [135, 229] on li "Vũng Tàu - 387 Đinh Bộ Lĩnh (Hàng Hoá)" at bounding box center [184, 229] width 216 height 15
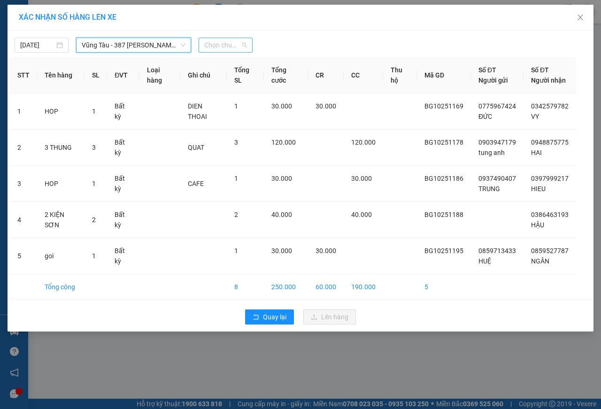
click at [225, 46] on span "Chọn chuyến" at bounding box center [225, 45] width 43 height 14
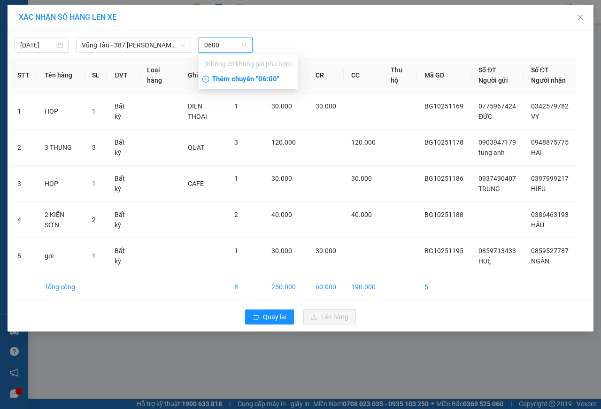
type input "0600"
click at [271, 78] on div "Thêm chuyến " 06:00 "" at bounding box center [248, 79] width 99 height 16
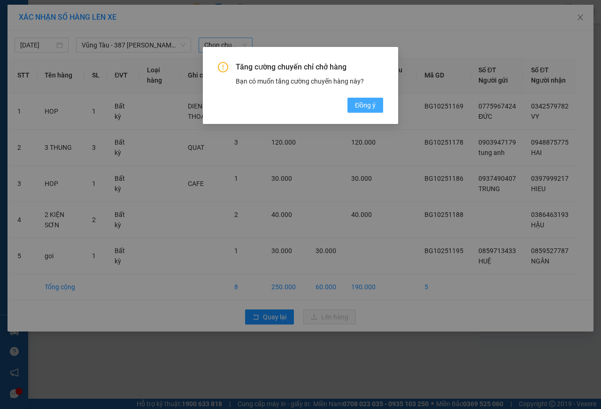
click at [363, 103] on span "Đồng ý" at bounding box center [365, 105] width 21 height 10
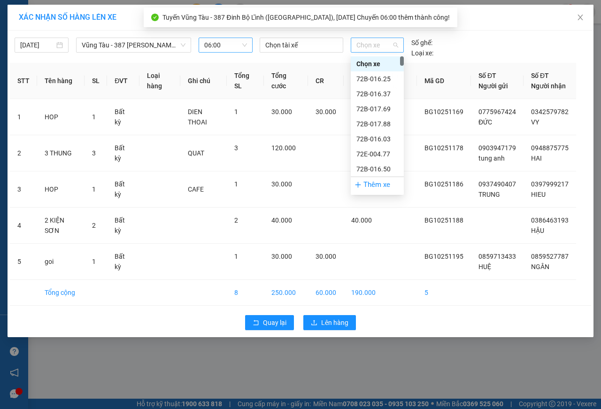
click at [362, 43] on span "Chọn xe" at bounding box center [377, 45] width 42 height 14
type input "07004"
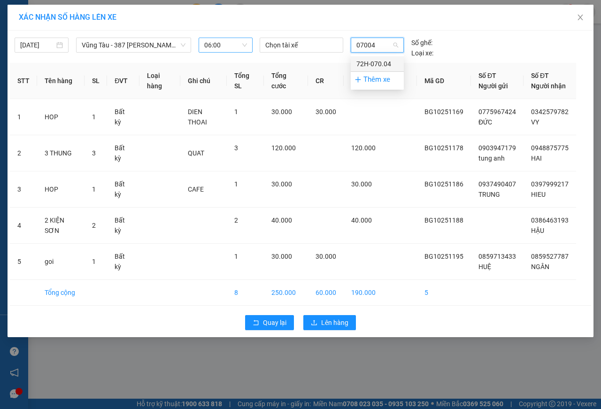
click at [372, 60] on div "72H-070.04" at bounding box center [377, 64] width 42 height 10
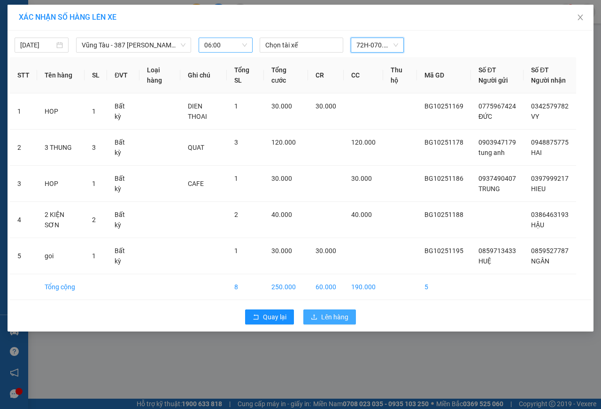
click at [325, 322] on span "Lên hàng" at bounding box center [334, 317] width 27 height 10
